Goal: Task Accomplishment & Management: Use online tool/utility

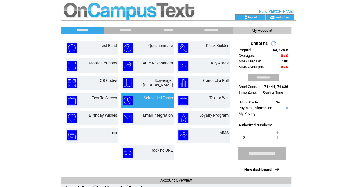
click at [160, 97] on link "Scheduled Tasks" at bounding box center [158, 98] width 29 height 5
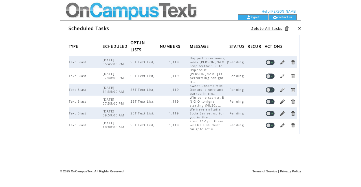
click at [90, 13] on td at bounding box center [140, 7] width 155 height 14
